Goal: Check status: Check status

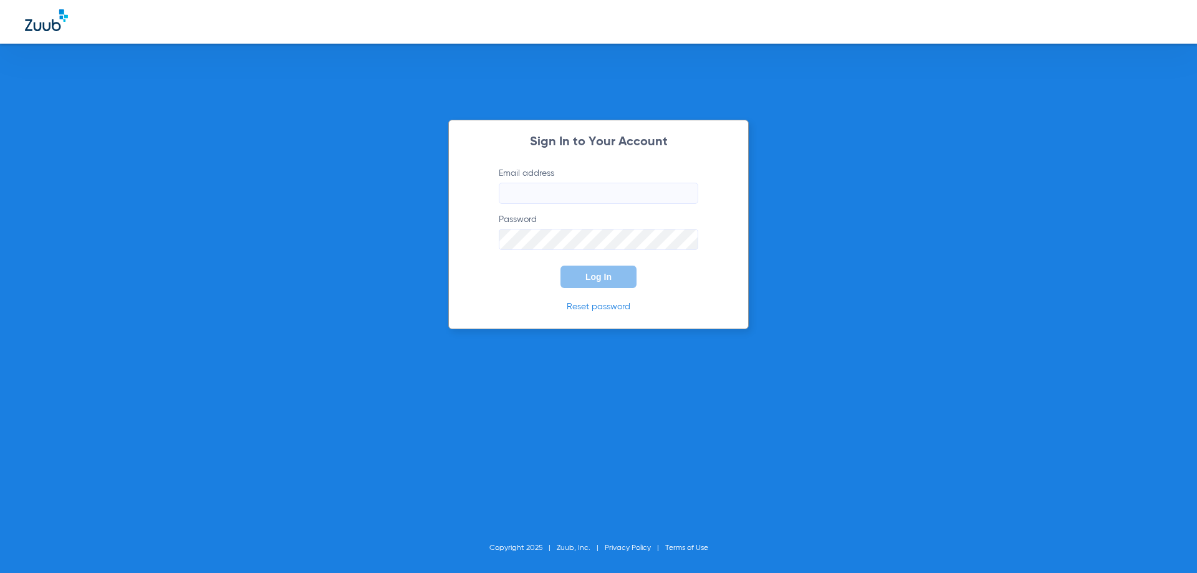
drag, startPoint x: 594, startPoint y: 162, endPoint x: 587, endPoint y: 194, distance: 32.7
click at [592, 176] on div "Sign In to Your Account Email address Password Log In Reset password" at bounding box center [598, 224] width 301 height 209
click at [587, 194] on input "Email address" at bounding box center [599, 193] width 200 height 21
paste input "infinitydentalutah@gmail.com"
type input "infinitydentalutah@gmail.com"
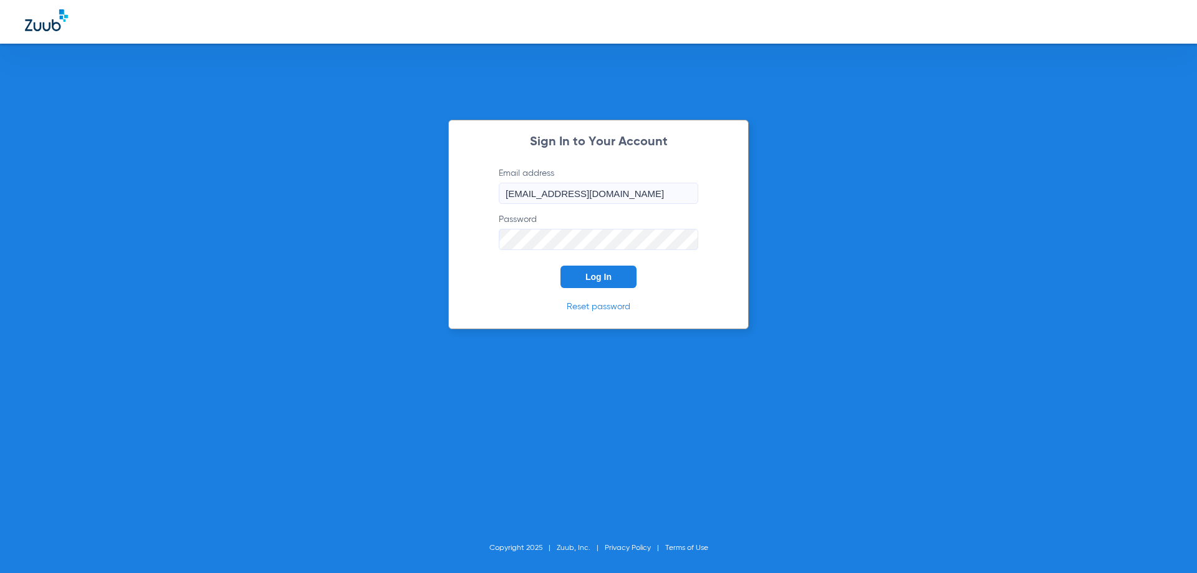
click at [561, 266] on button "Log In" at bounding box center [599, 277] width 76 height 22
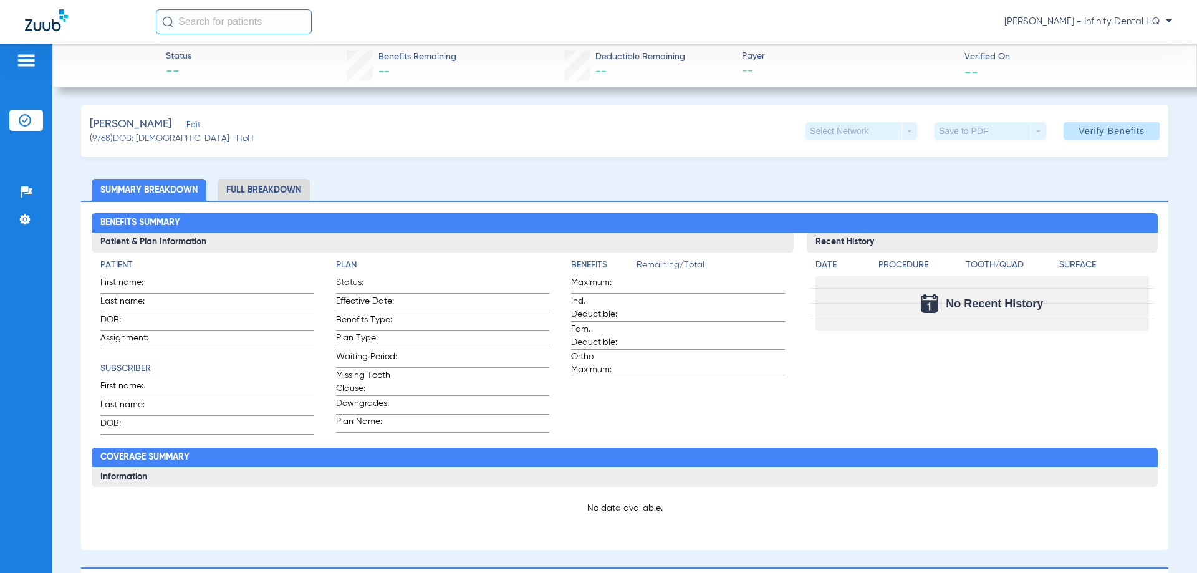
click at [286, 188] on li "Full Breakdown" at bounding box center [264, 190] width 92 height 22
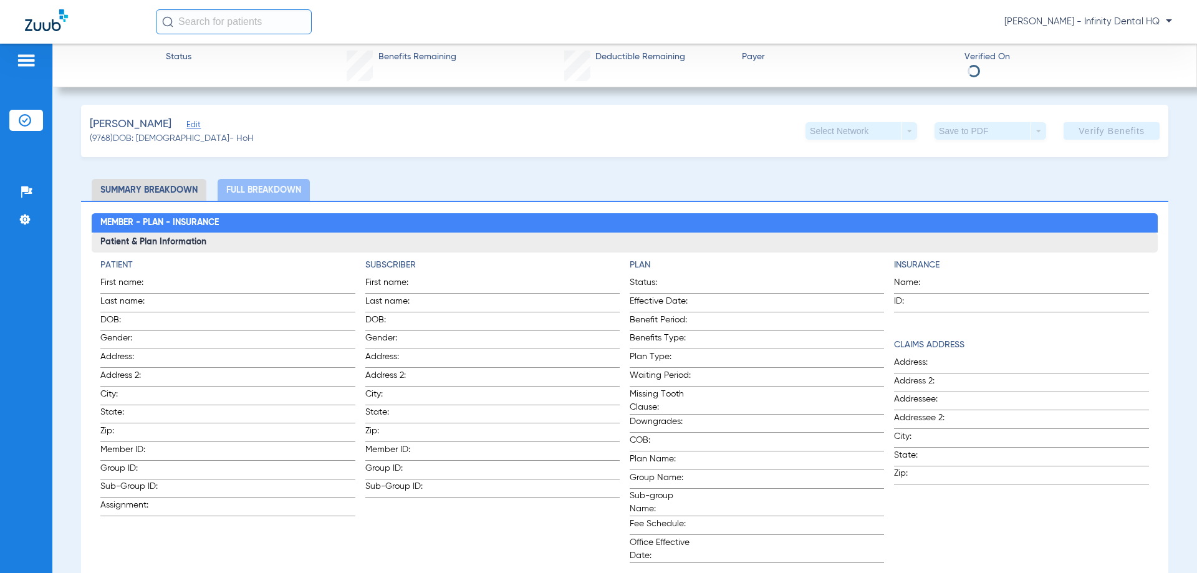
click at [180, 185] on li "Summary Breakdown" at bounding box center [149, 190] width 115 height 22
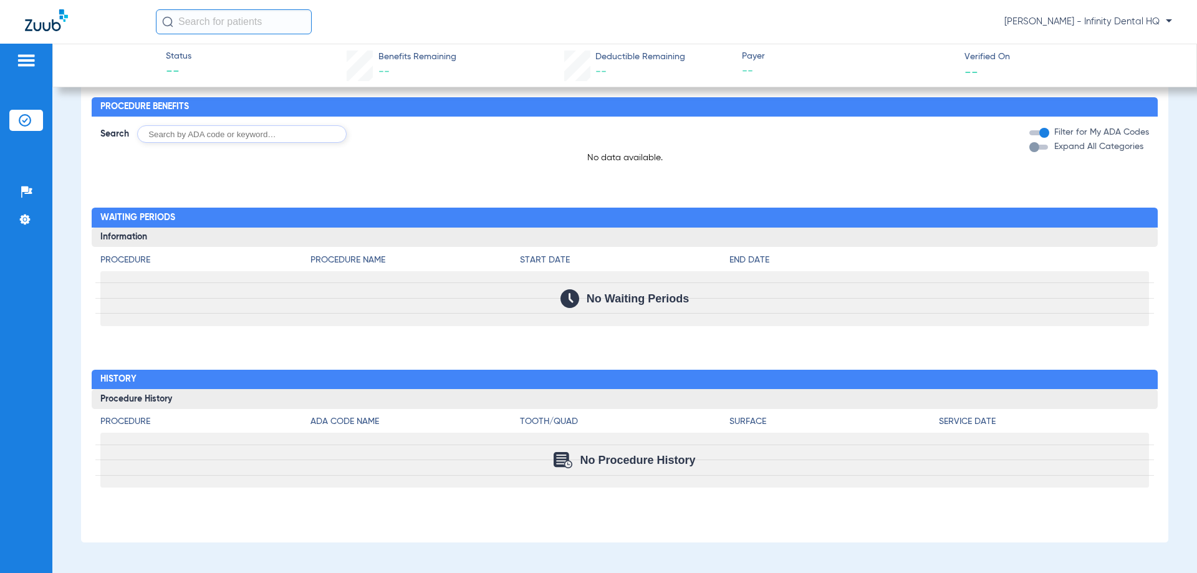
scroll to position [112, 0]
